Goal: Information Seeking & Learning: Learn about a topic

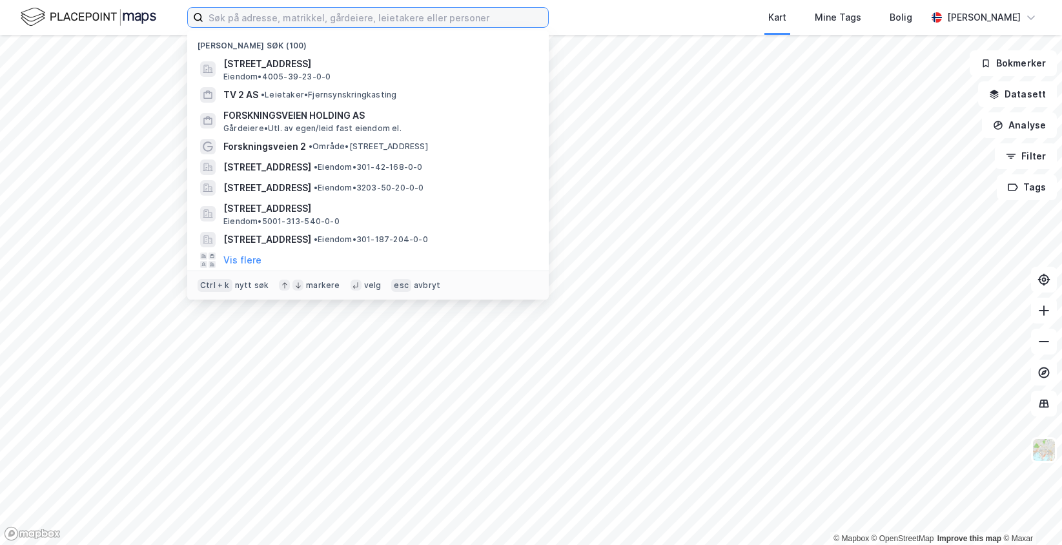
click at [310, 25] on input at bounding box center [375, 17] width 345 height 19
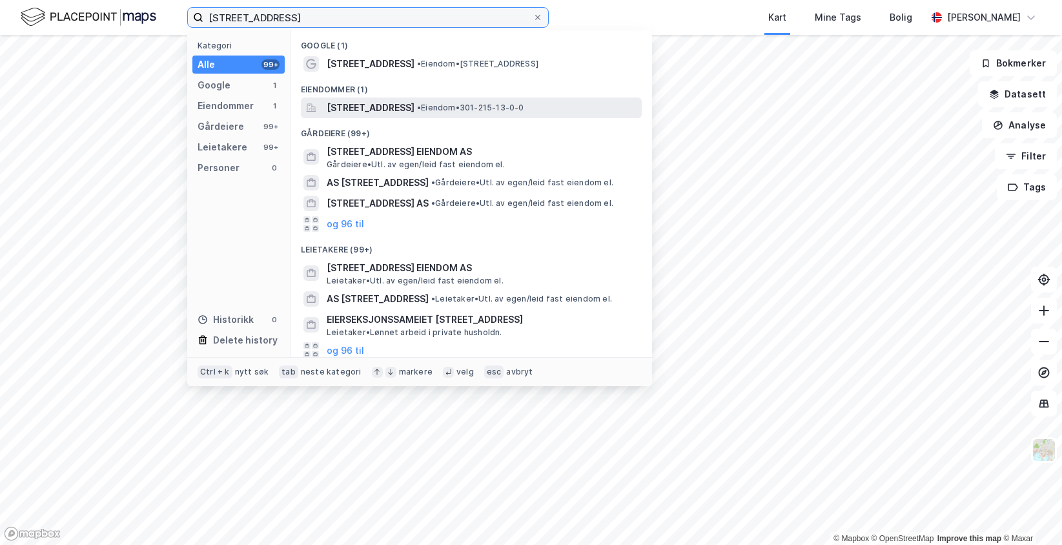
type input "[STREET_ADDRESS]"
click at [371, 98] on div "[STREET_ADDRESS] • Eiendom • 301-215-13-0-0" at bounding box center [471, 107] width 341 height 21
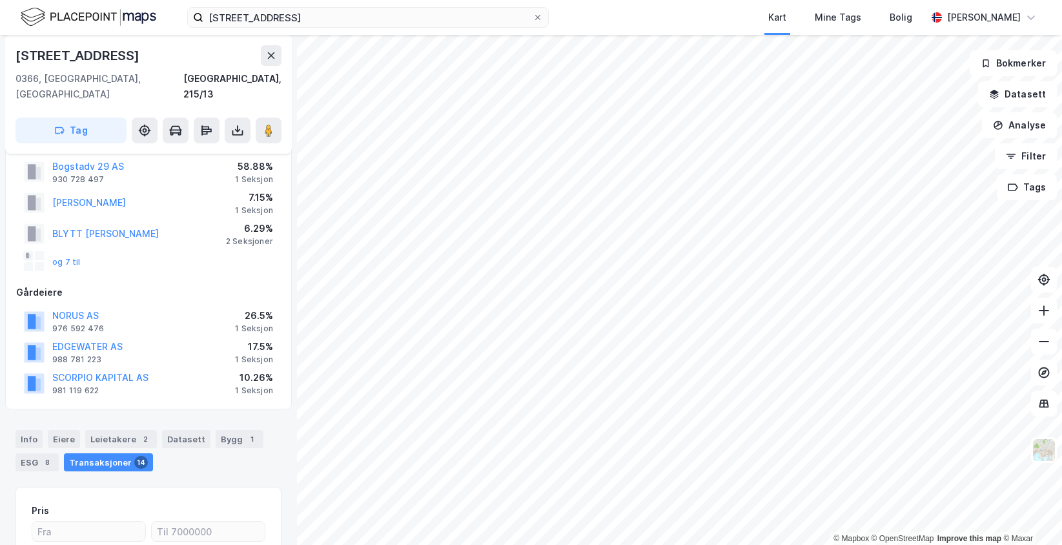
scroll to position [9, 0]
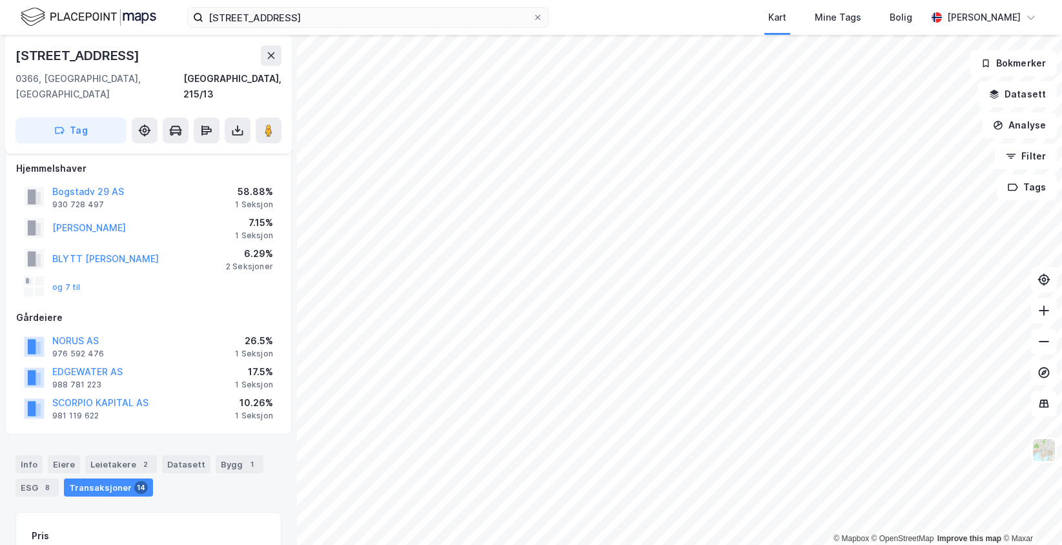
click at [318, 30] on div "[STREET_ADDRESS] Kart Mine Tags [PERSON_NAME]" at bounding box center [531, 17] width 1062 height 35
click at [318, 28] on div "[STREET_ADDRESS] Kart Mine Tags [PERSON_NAME]" at bounding box center [531, 17] width 1062 height 35
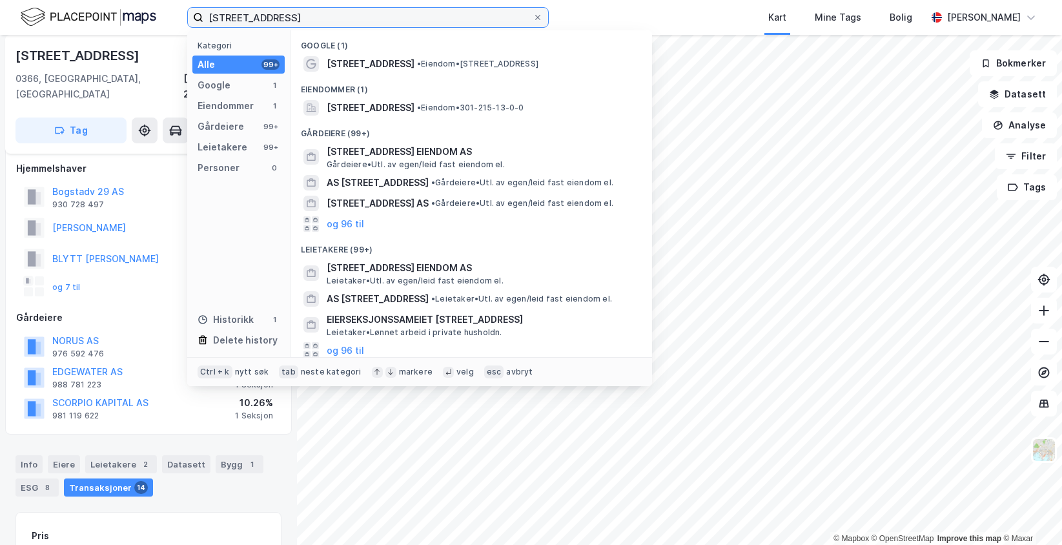
click at [321, 17] on input "[STREET_ADDRESS]" at bounding box center [367, 17] width 329 height 19
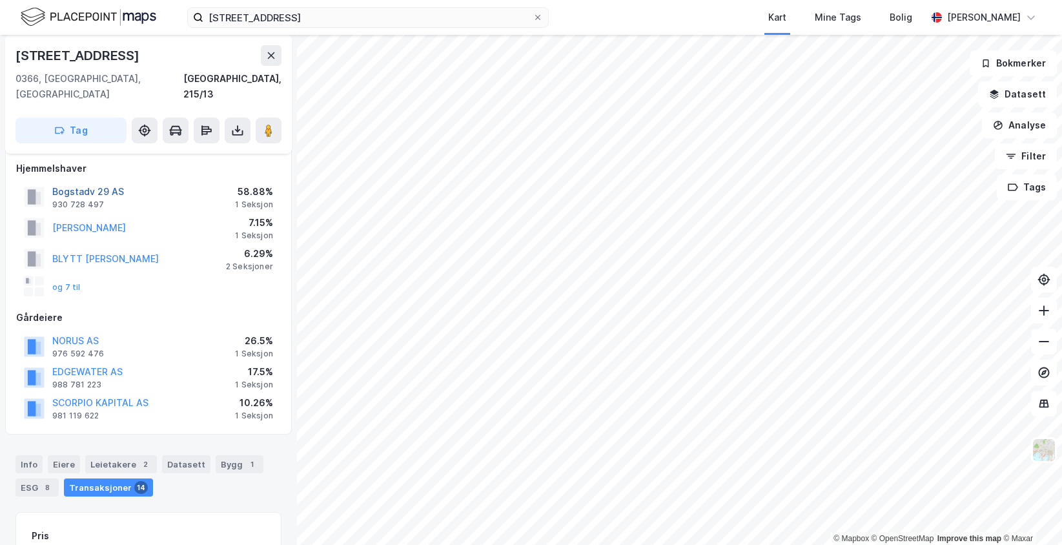
click at [0, 0] on button "Bogstadv 29 AS" at bounding box center [0, 0] width 0 height 0
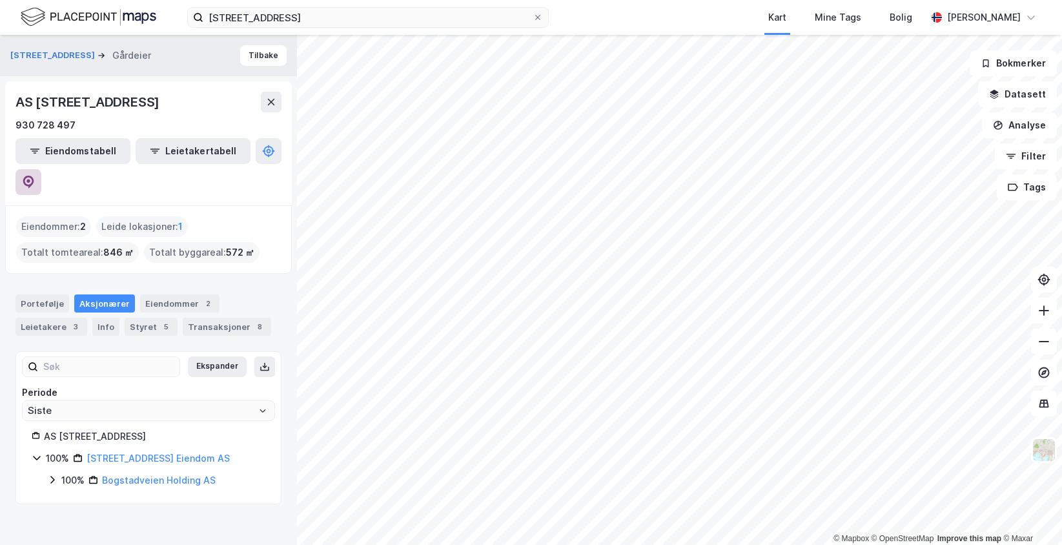
click at [41, 169] on button at bounding box center [28, 182] width 26 height 26
click at [120, 453] on link "[STREET_ADDRESS] Eiendom AS" at bounding box center [157, 458] width 143 height 11
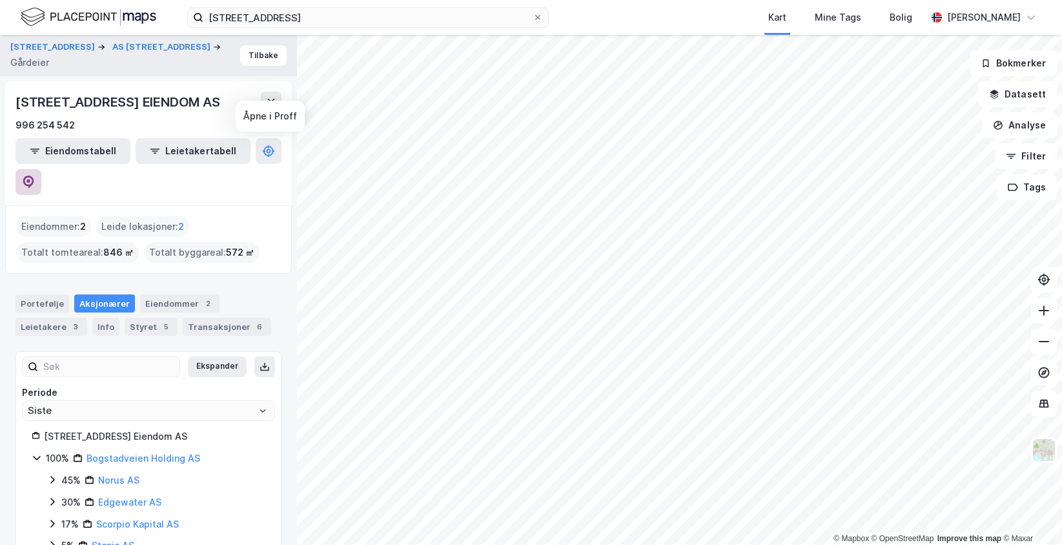
click at [41, 169] on button at bounding box center [28, 182] width 26 height 26
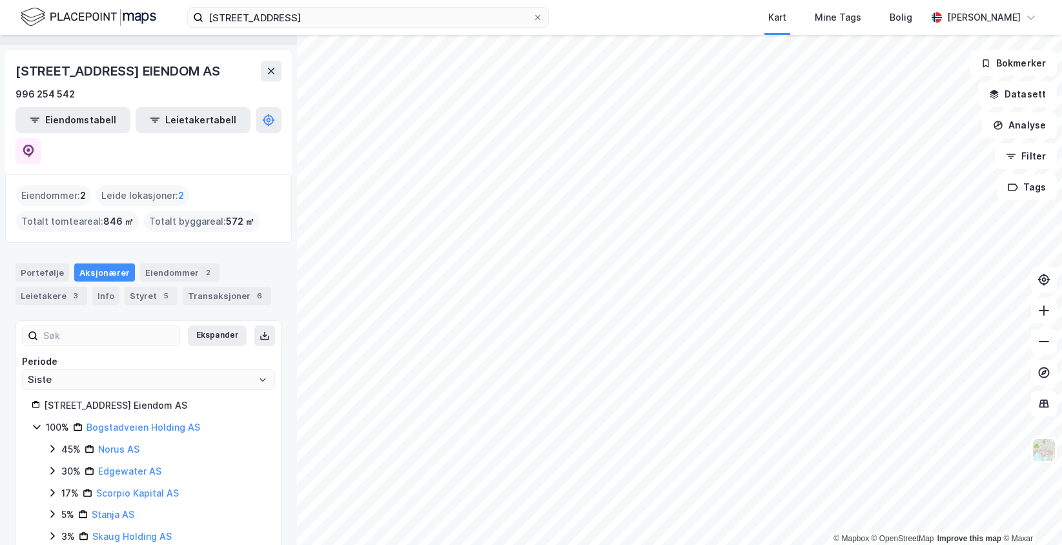
click at [55, 531] on icon at bounding box center [52, 536] width 10 height 10
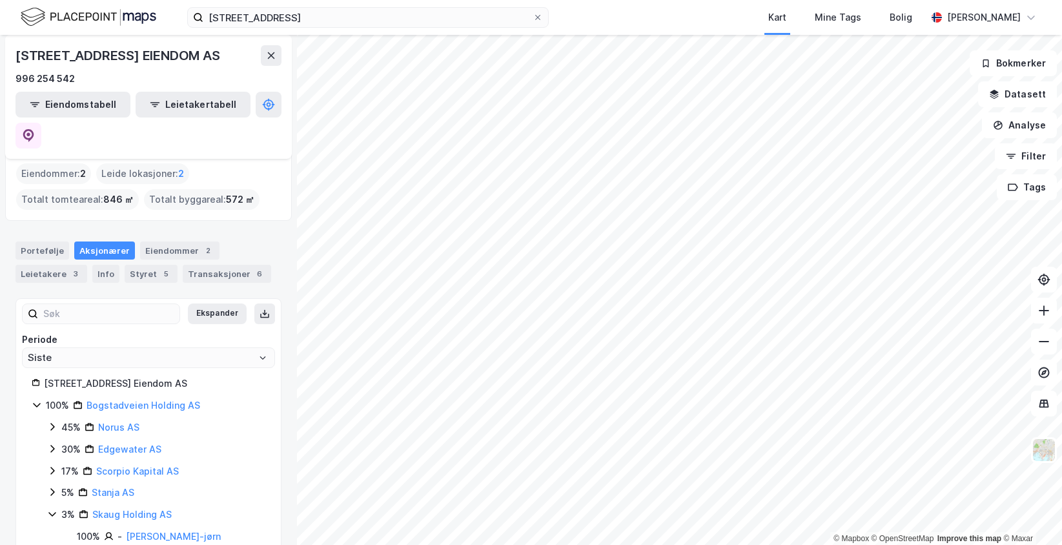
click at [49, 487] on icon at bounding box center [52, 492] width 10 height 10
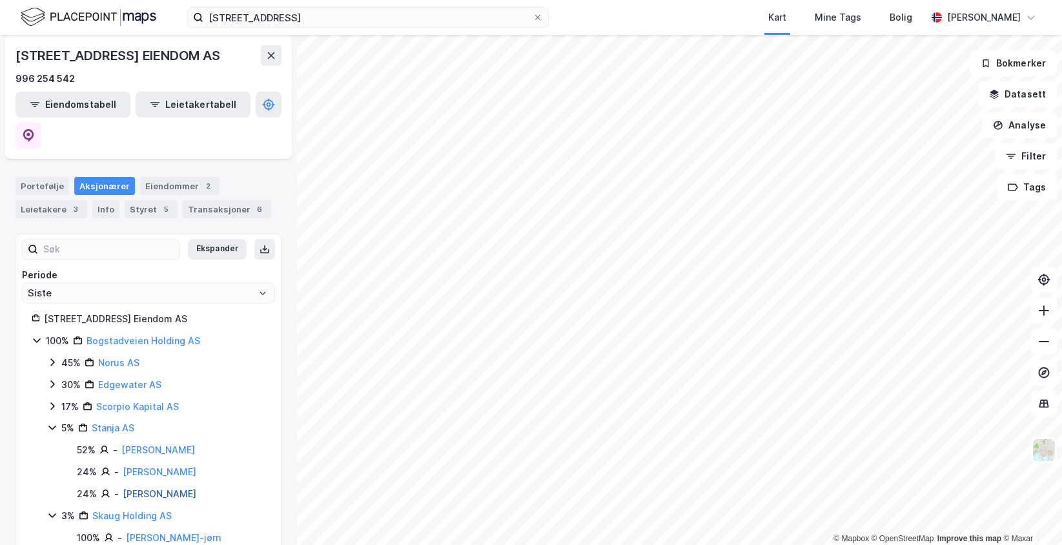
click at [143, 488] on link "[PERSON_NAME]" at bounding box center [160, 493] width 74 height 11
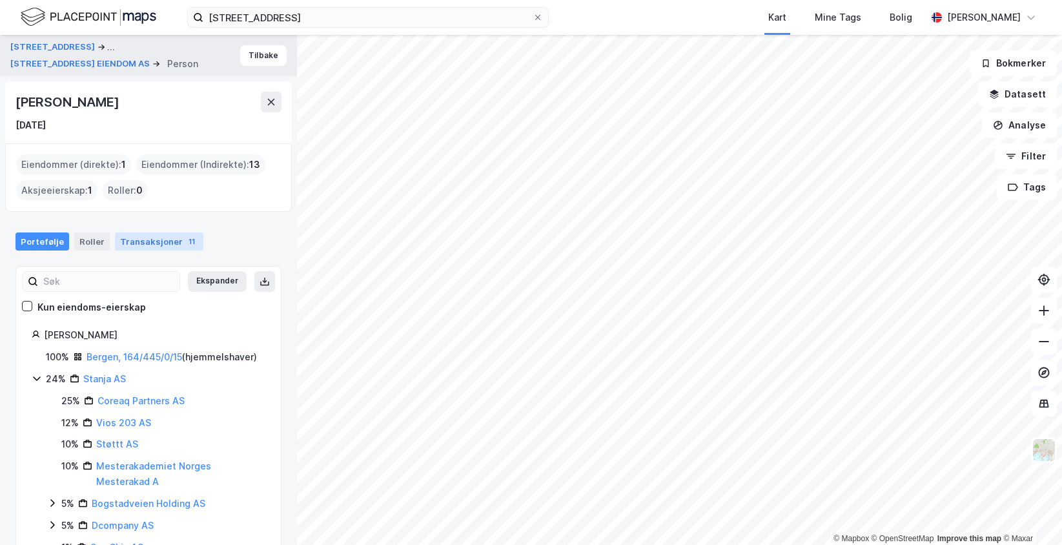
click at [171, 233] on div "Transaksjoner 11" at bounding box center [159, 241] width 88 height 18
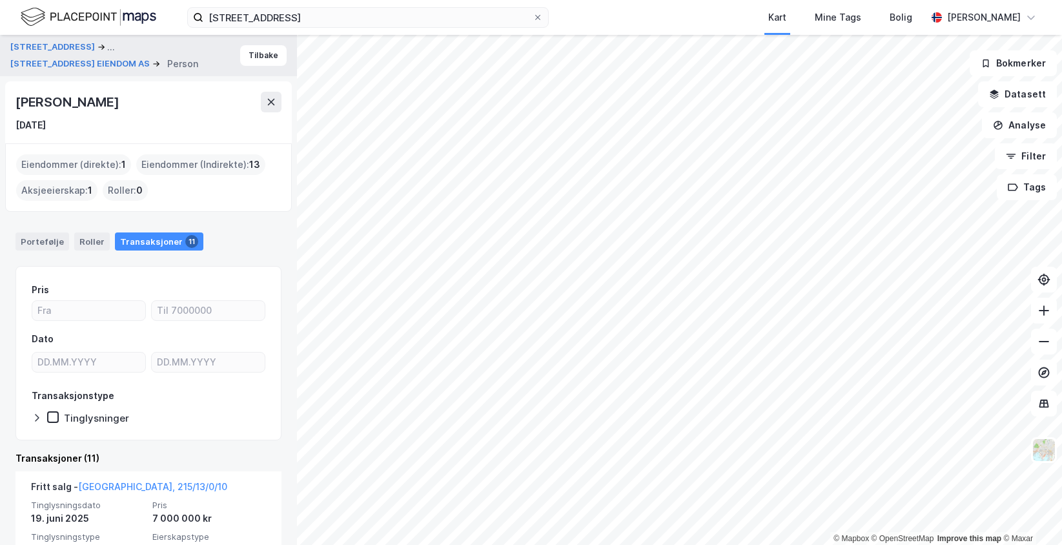
click at [57, 163] on div "Eiendommer (direkte) : 1" at bounding box center [73, 164] width 115 height 21
click at [37, 240] on div "Portefølje" at bounding box center [42, 241] width 54 height 18
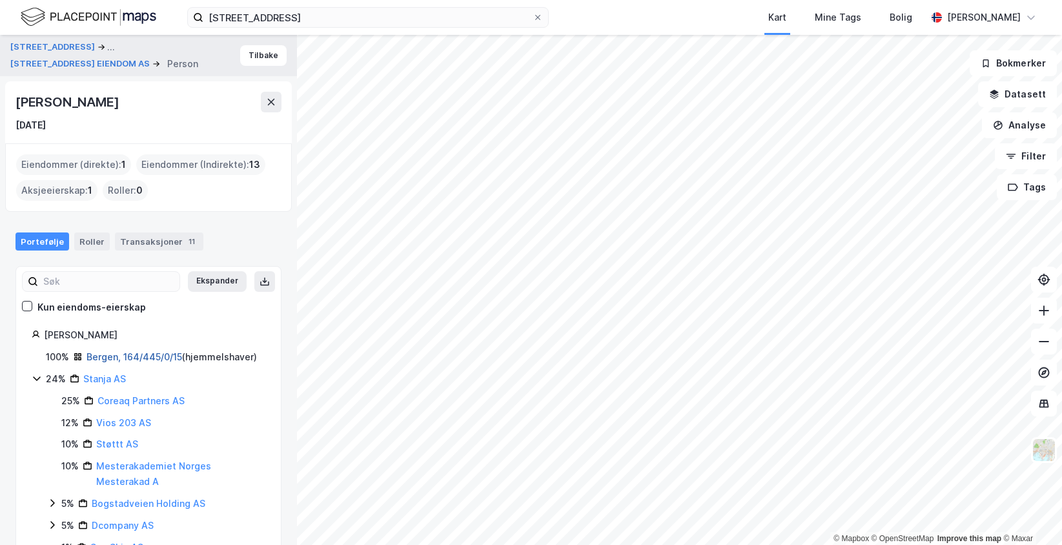
click at [136, 356] on link "Bergen, 164/445/0/15" at bounding box center [134, 356] width 96 height 11
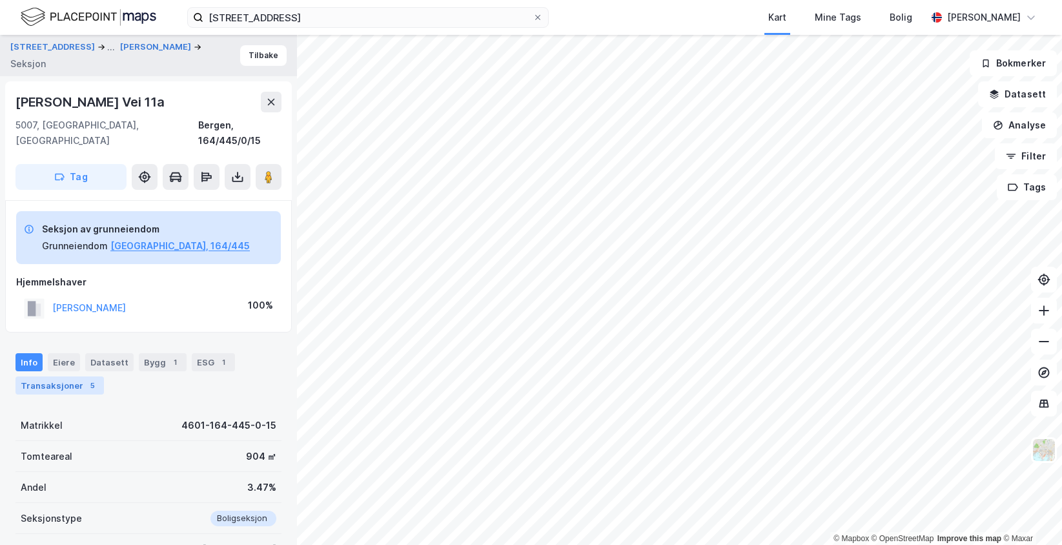
click at [79, 376] on div "Transaksjoner 5" at bounding box center [59, 385] width 88 height 18
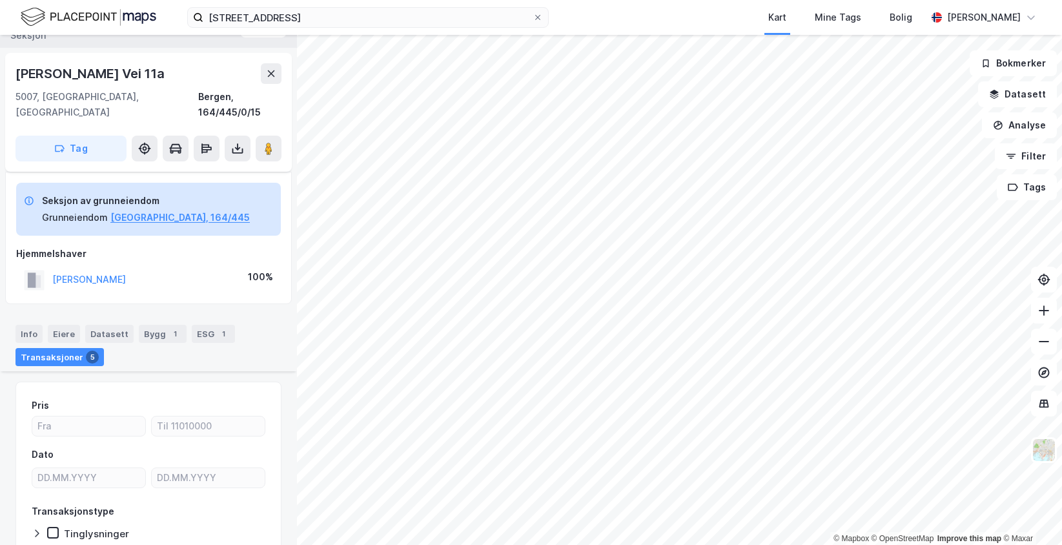
scroll to position [26, 0]
click at [276, 76] on icon at bounding box center [271, 75] width 10 height 10
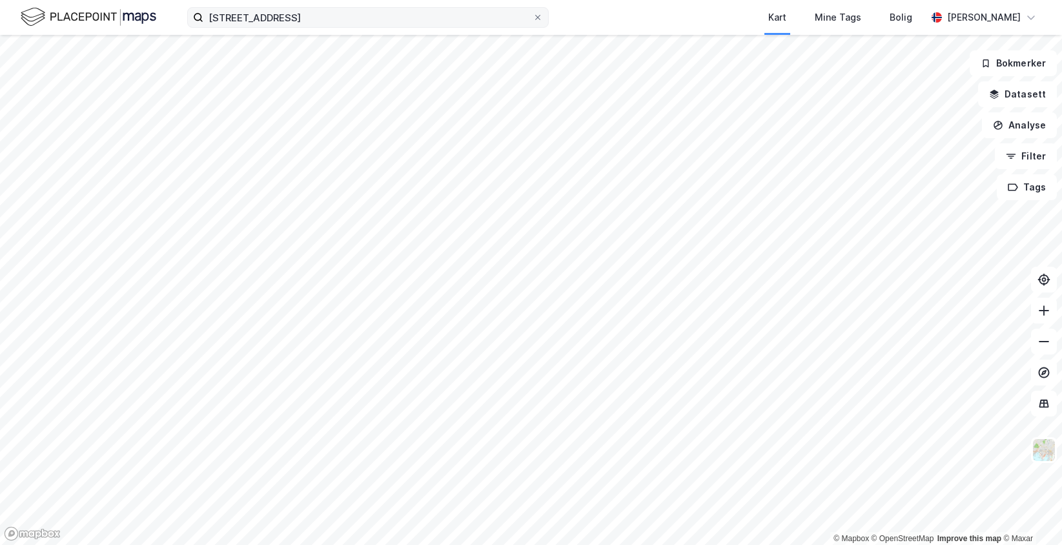
click at [544, 17] on label "[STREET_ADDRESS]" at bounding box center [367, 17] width 361 height 21
click at [533, 17] on input "[STREET_ADDRESS]" at bounding box center [367, 17] width 329 height 19
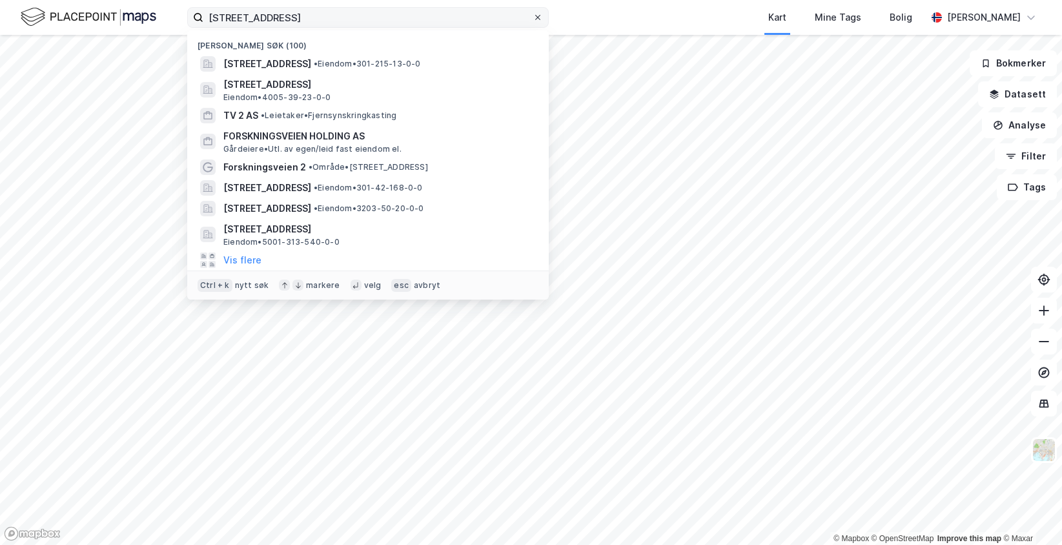
click at [539, 17] on icon at bounding box center [538, 18] width 8 height 8
click at [533, 17] on input "[STREET_ADDRESS]" at bounding box center [367, 17] width 329 height 19
click at [572, 18] on div "Nylige søk (100) [STREET_ADDRESS] • Eiendom • 301-215-13-0-0 [STREET_ADDRESS] •…" at bounding box center [531, 17] width 1062 height 35
click at [284, 17] on input at bounding box center [375, 17] width 345 height 19
